Goal: Transaction & Acquisition: Purchase product/service

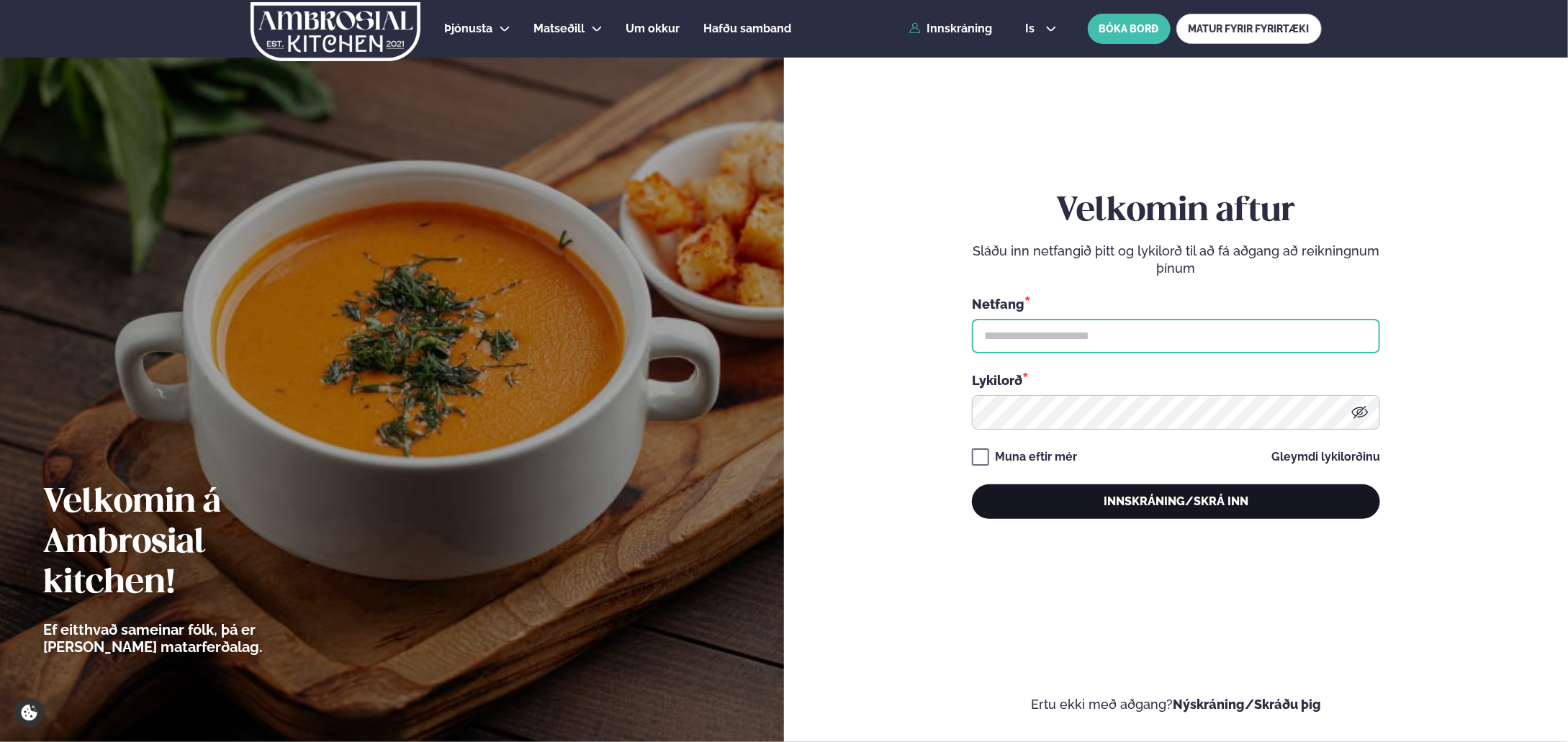
type input "**********"
click at [1249, 502] on button "Innskráning/Skrá inn" at bounding box center [1176, 501] width 409 height 34
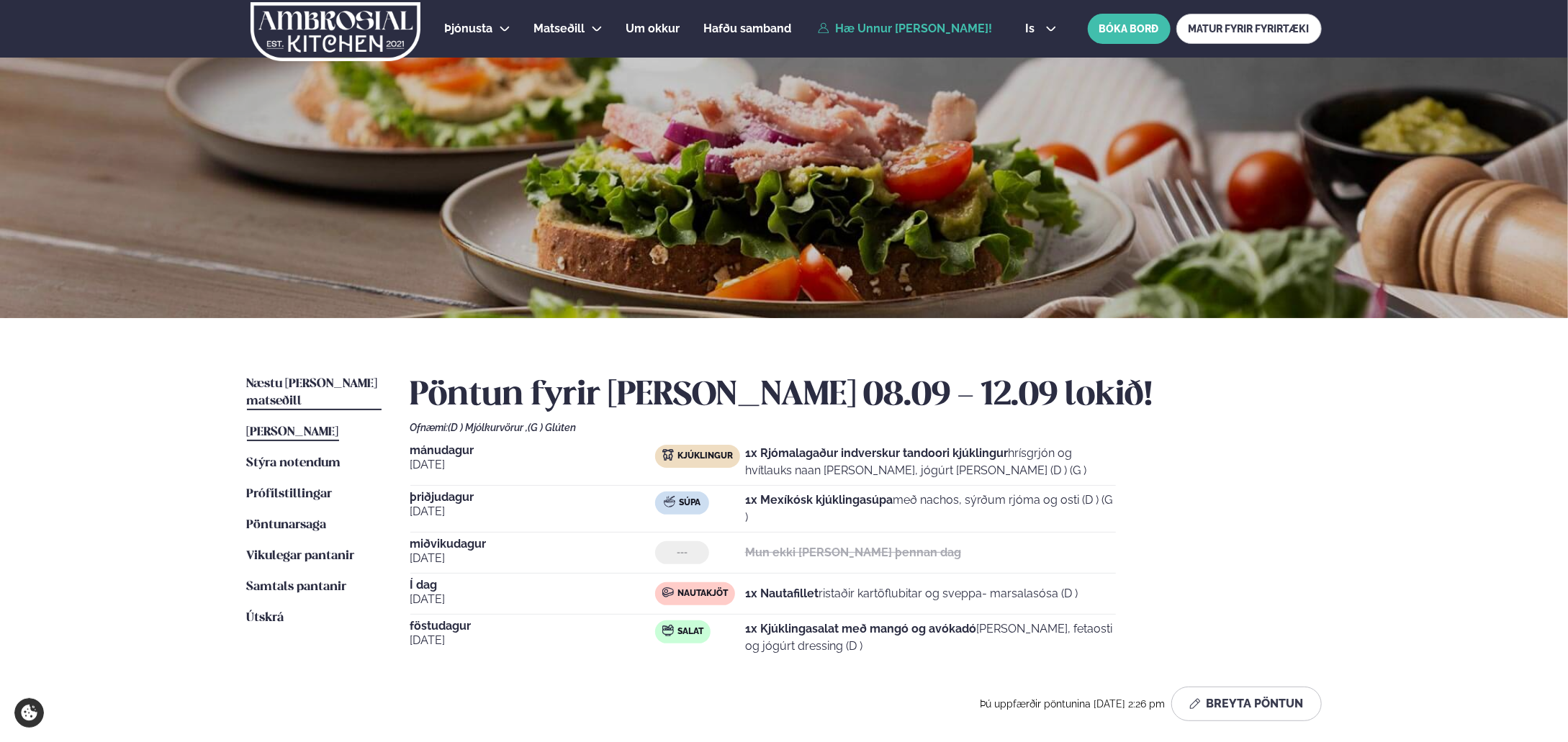
click at [304, 379] on span "Næstu [PERSON_NAME] matseðill" at bounding box center [312, 392] width 131 height 29
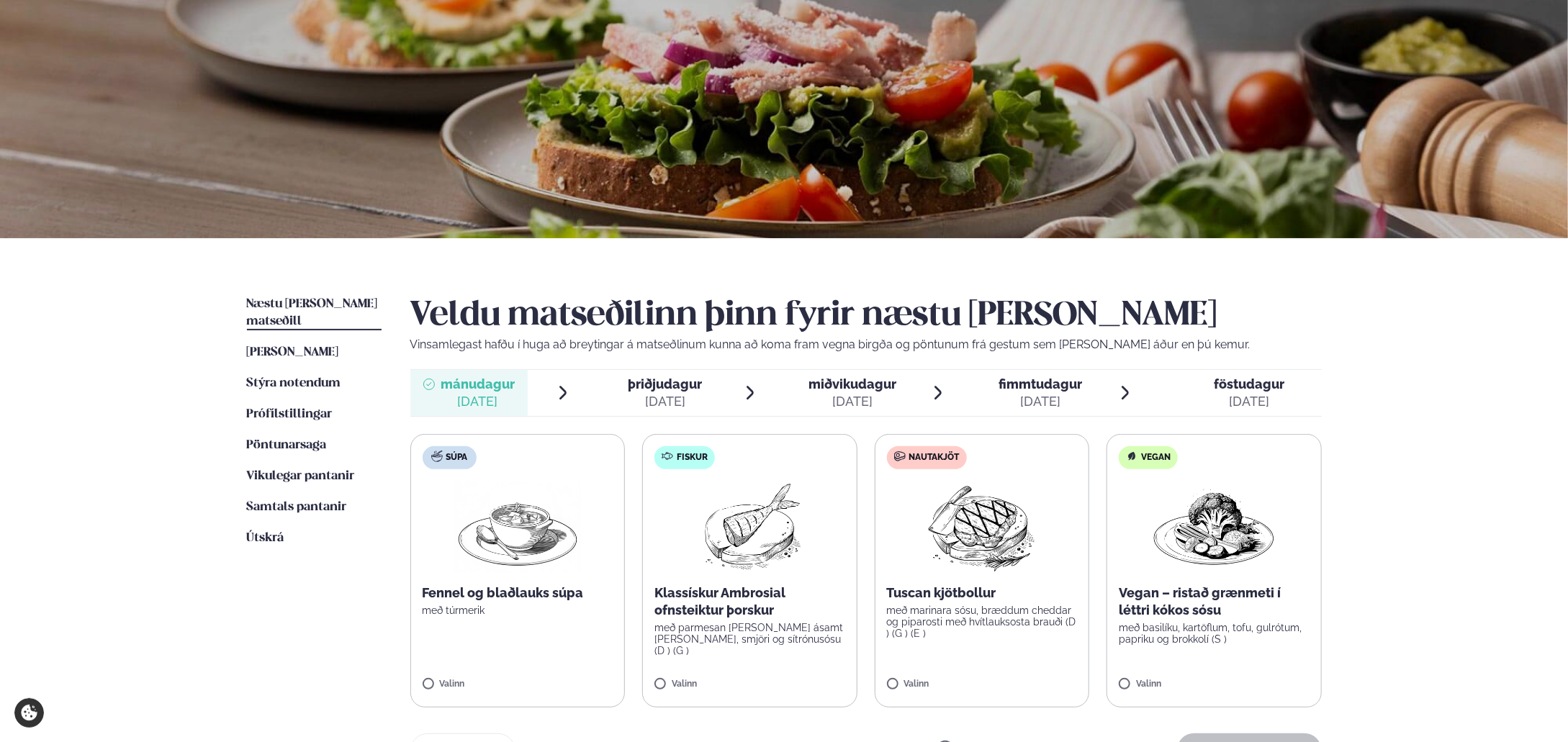
scroll to position [210, 0]
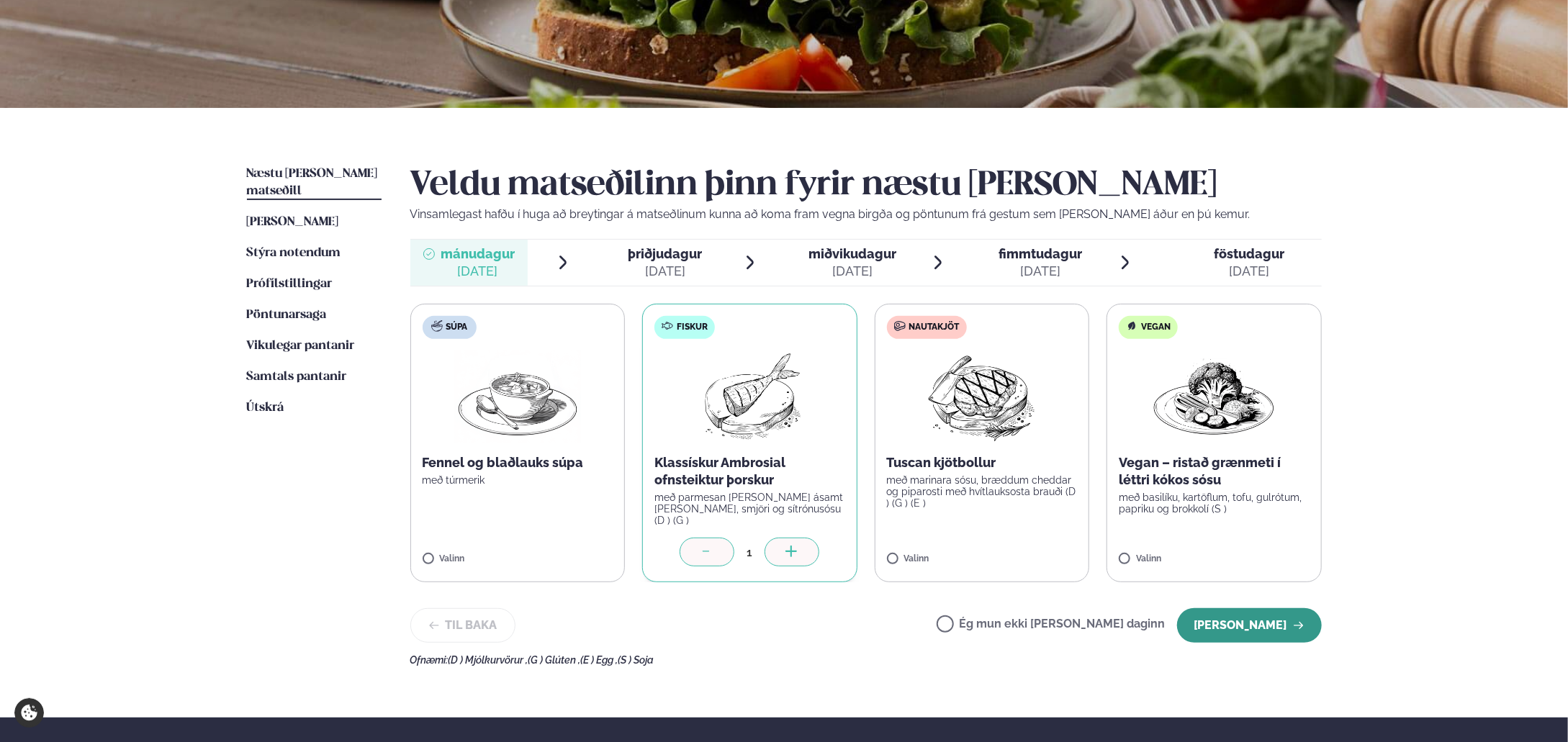
click at [1254, 622] on button "[PERSON_NAME]" at bounding box center [1249, 625] width 145 height 34
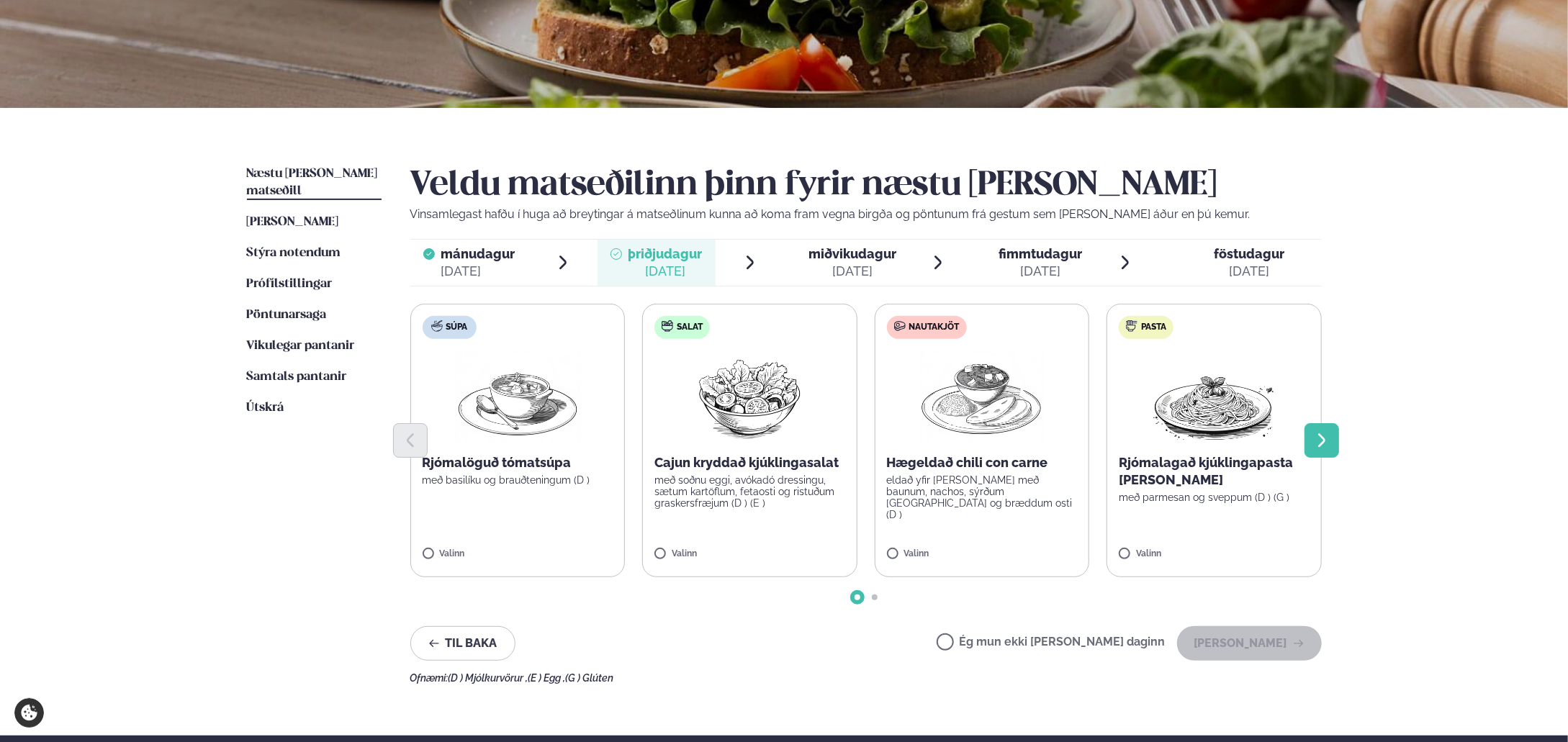
click at [1333, 436] on button "Next slide" at bounding box center [1321, 440] width 34 height 34
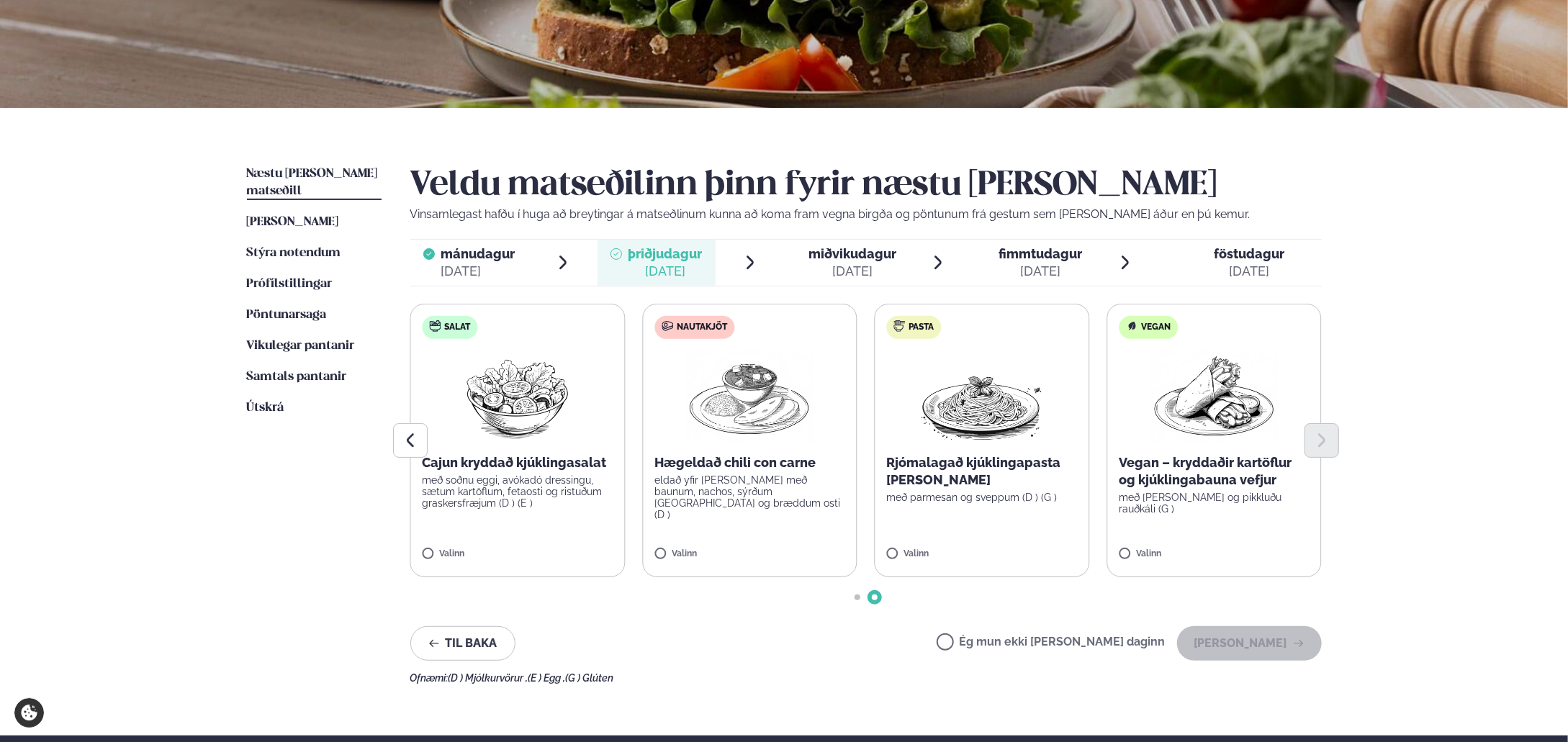
click at [428, 440] on div at bounding box center [866, 440] width 912 height 34
click at [409, 447] on icon "Previous slide" at bounding box center [411, 440] width 18 height 18
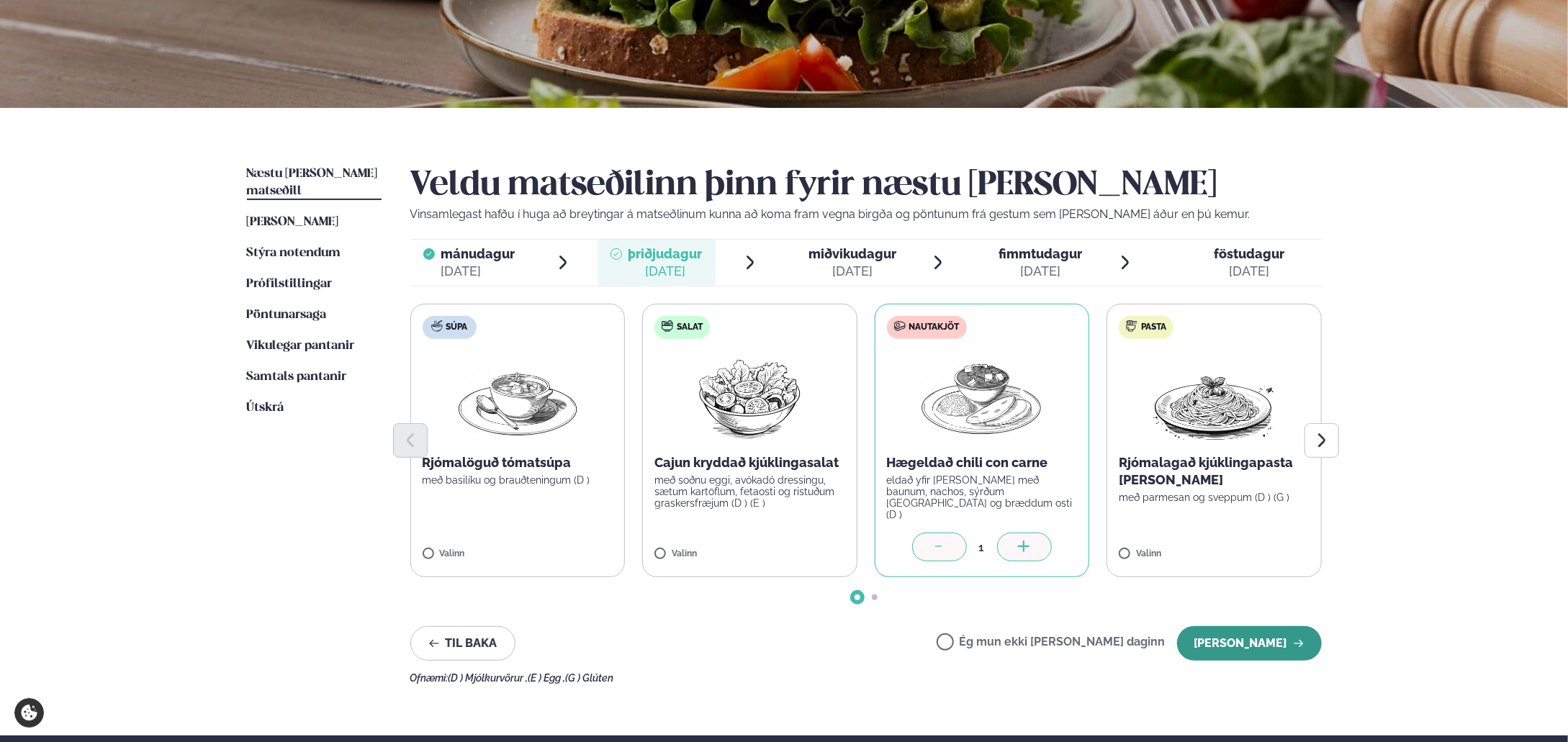
click at [1273, 643] on button "[PERSON_NAME]" at bounding box center [1249, 643] width 145 height 34
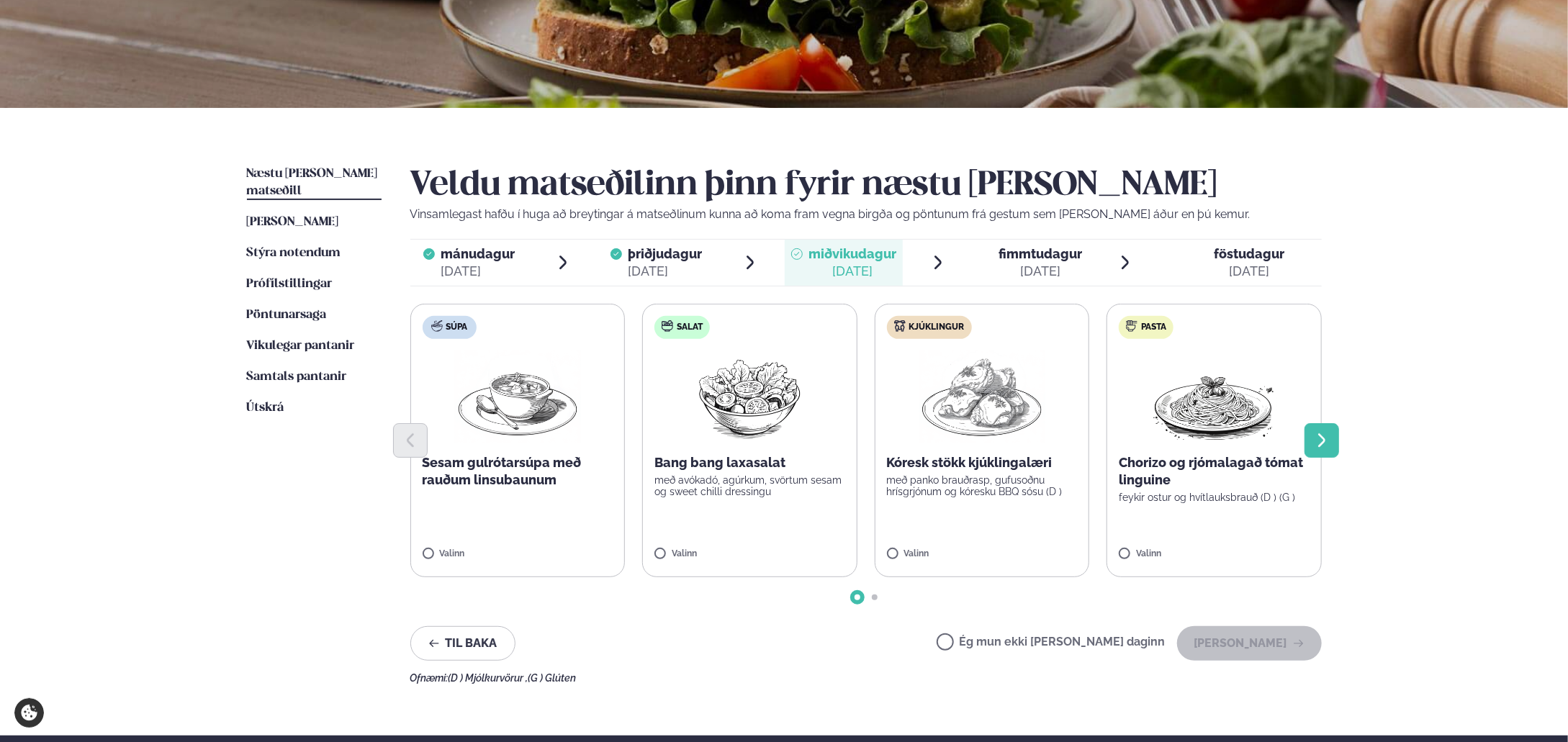
click at [1311, 434] on button "Next slide" at bounding box center [1321, 440] width 34 height 34
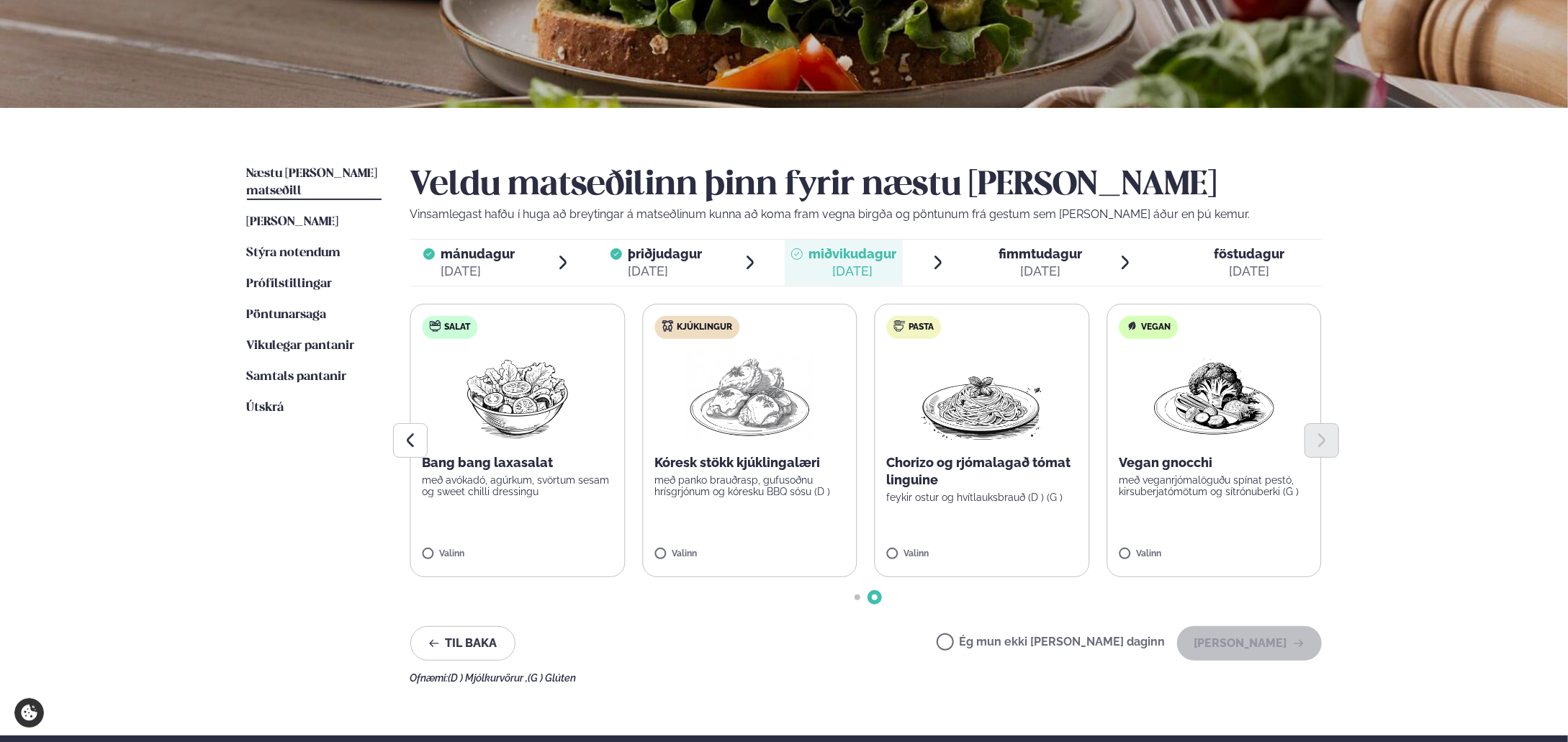
click at [973, 506] on label "Pasta Chorizo og rjómalagað tómat linguine feykir ostur og hvítlauksbrauð (D ) …" at bounding box center [983, 441] width 215 height 274
click at [1273, 638] on button "[PERSON_NAME]" at bounding box center [1249, 643] width 145 height 34
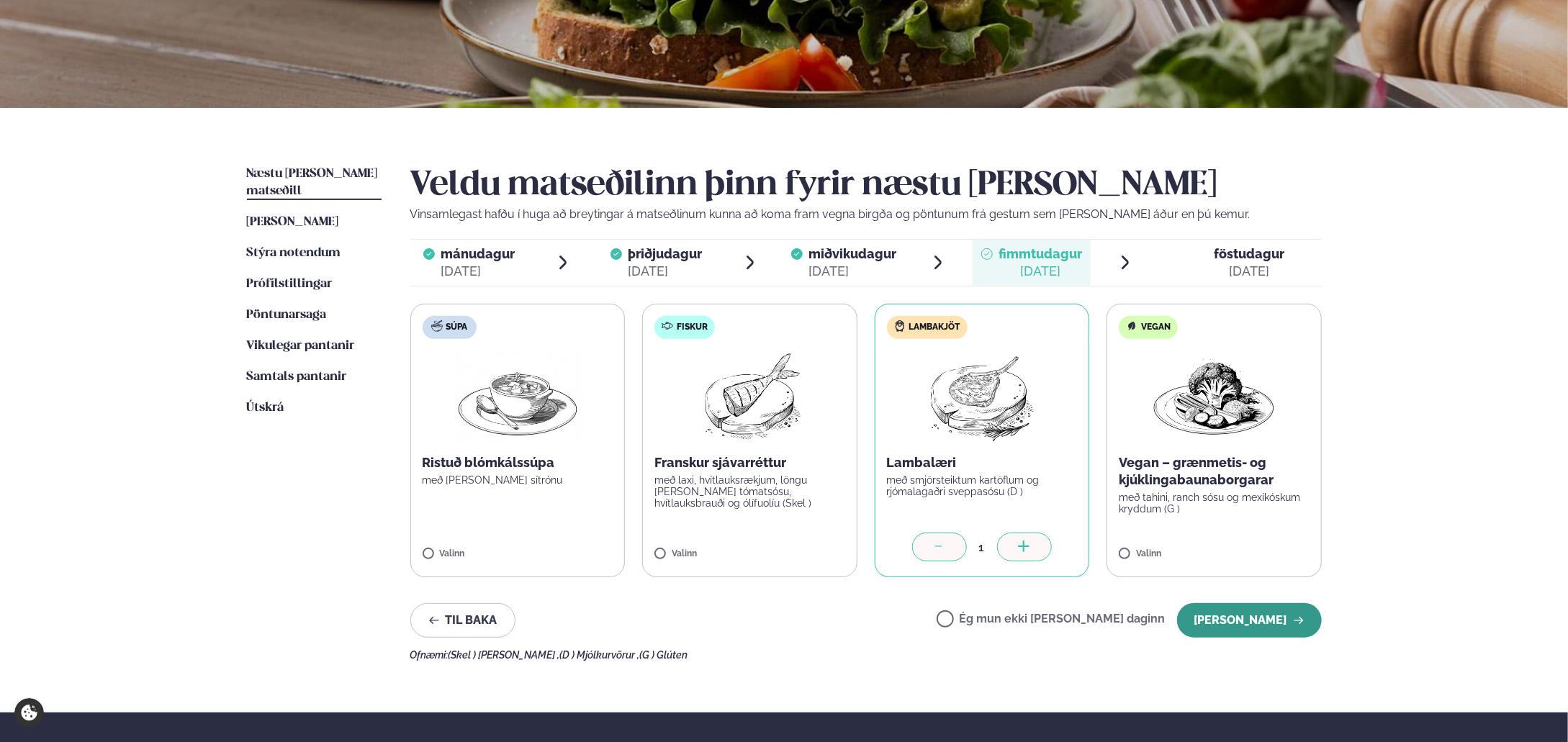
click at [1271, 614] on button "[PERSON_NAME]" at bounding box center [1249, 620] width 145 height 34
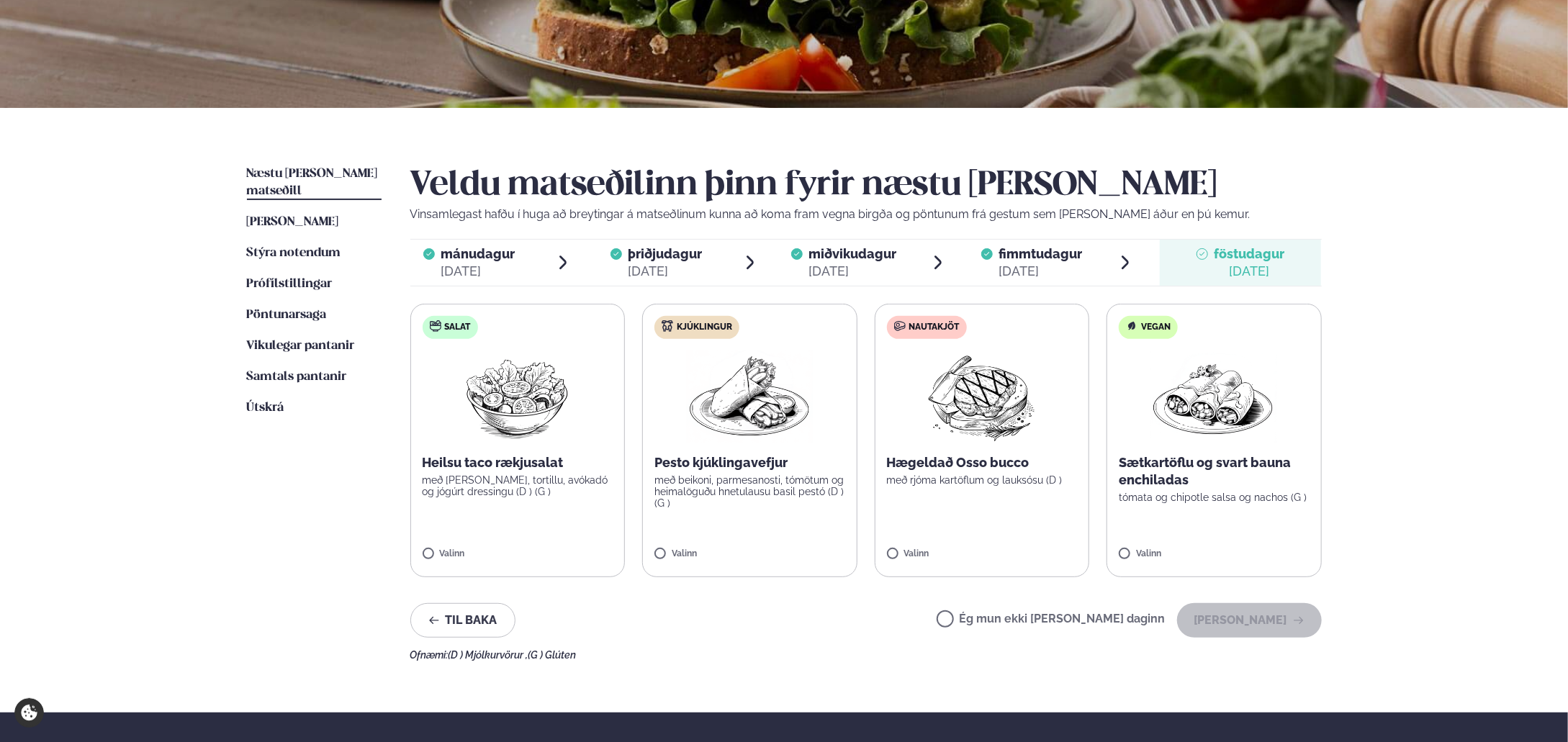
click at [993, 490] on label "Nautakjöt Hægeldað Osso bucco með rjóma kartöflum og lauksósu (D ) Valinn" at bounding box center [983, 441] width 215 height 274
click at [1229, 615] on button "[PERSON_NAME]" at bounding box center [1249, 620] width 145 height 34
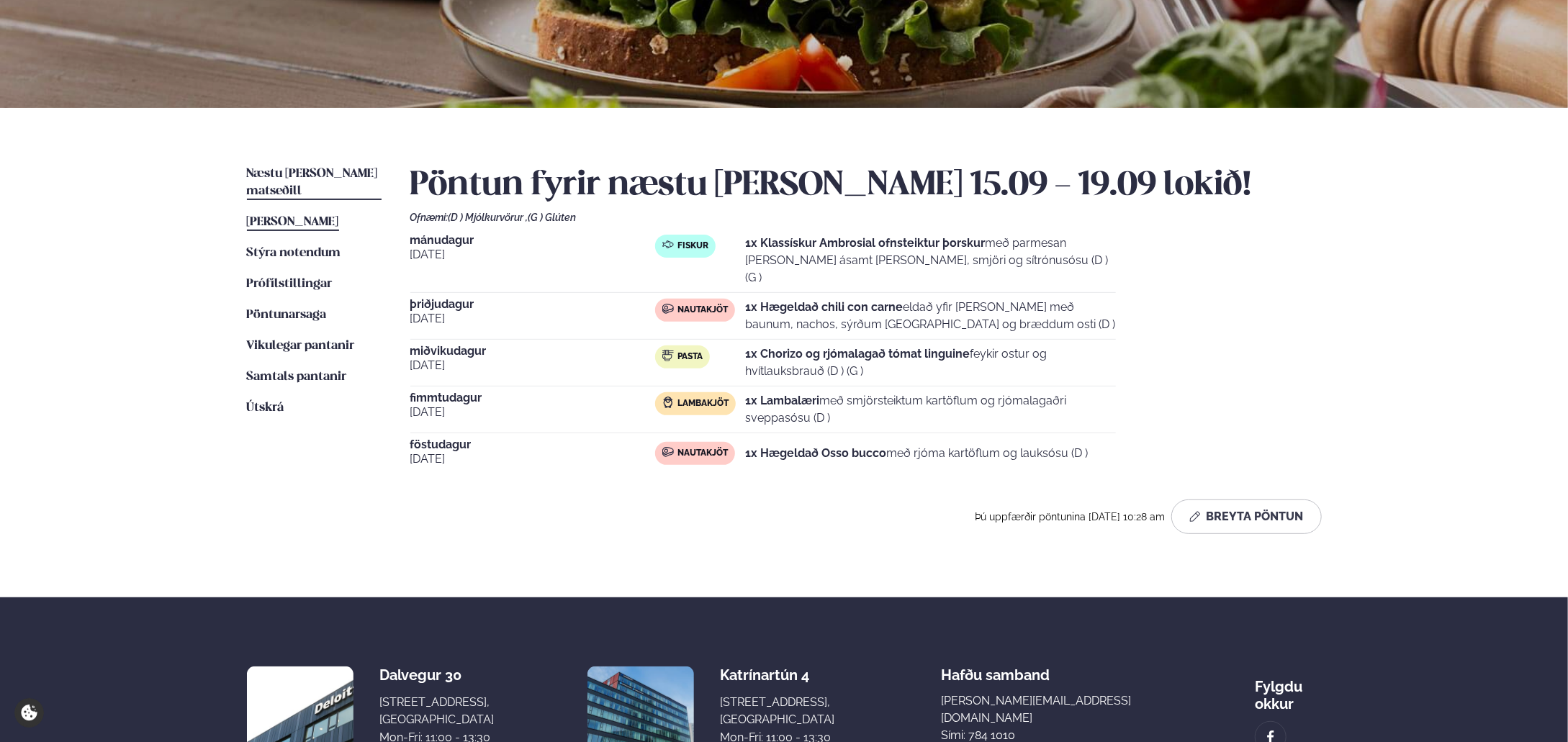
click at [334, 216] on span "[PERSON_NAME]" at bounding box center [293, 221] width 92 height 12
